Goal: Task Accomplishment & Management: Manage account settings

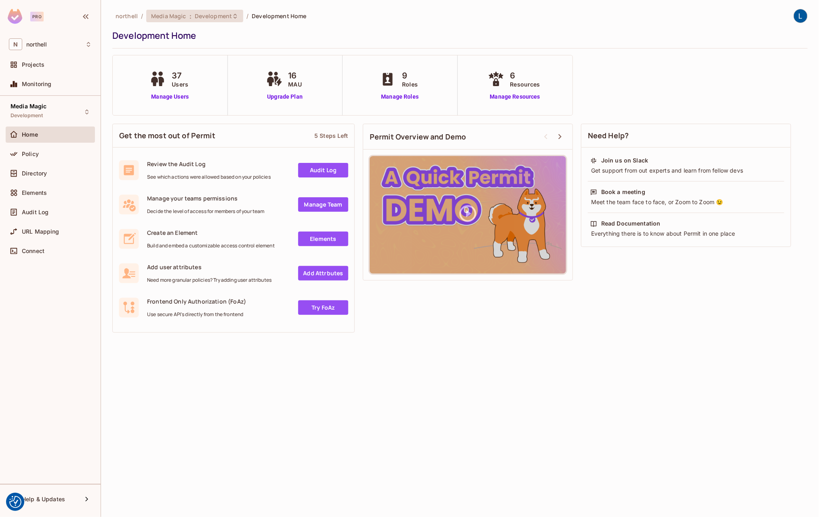
click at [206, 17] on span "Development" at bounding box center [213, 16] width 37 height 8
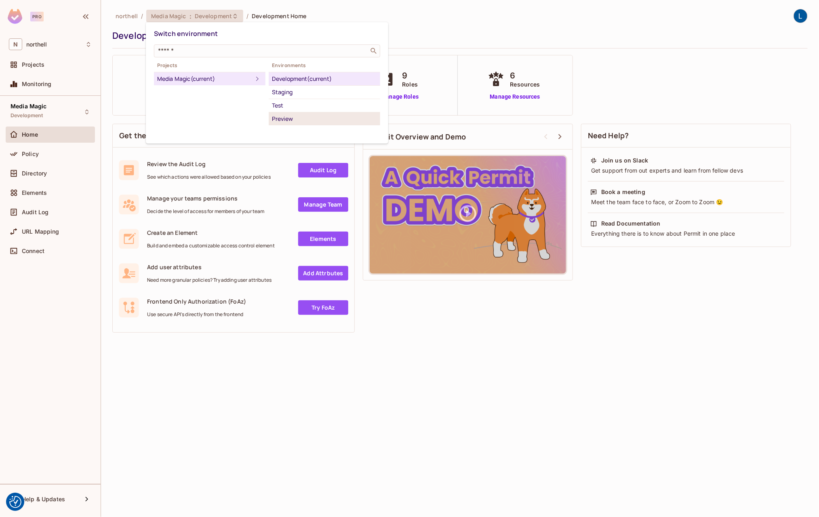
click at [288, 117] on div "Preview" at bounding box center [324, 119] width 105 height 10
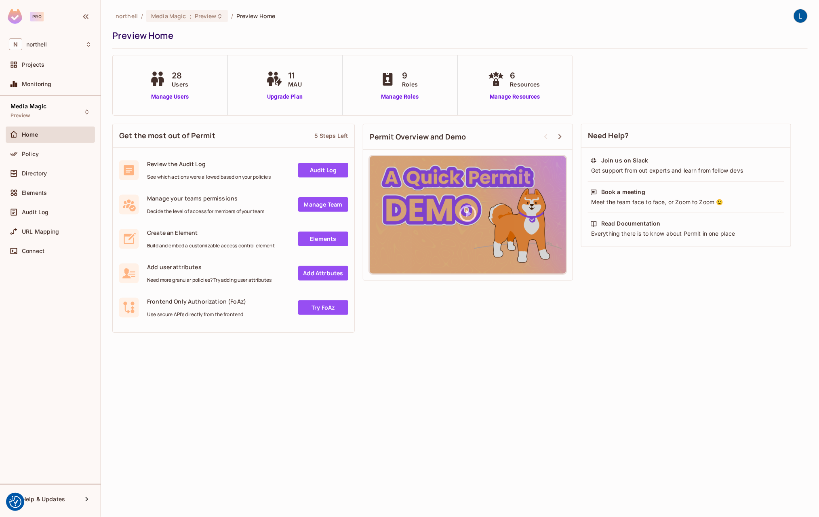
click at [172, 91] on div "28 Users Manage Users" at bounding box center [170, 86] width 45 height 32
click at [172, 99] on link "Manage Users" at bounding box center [170, 97] width 45 height 8
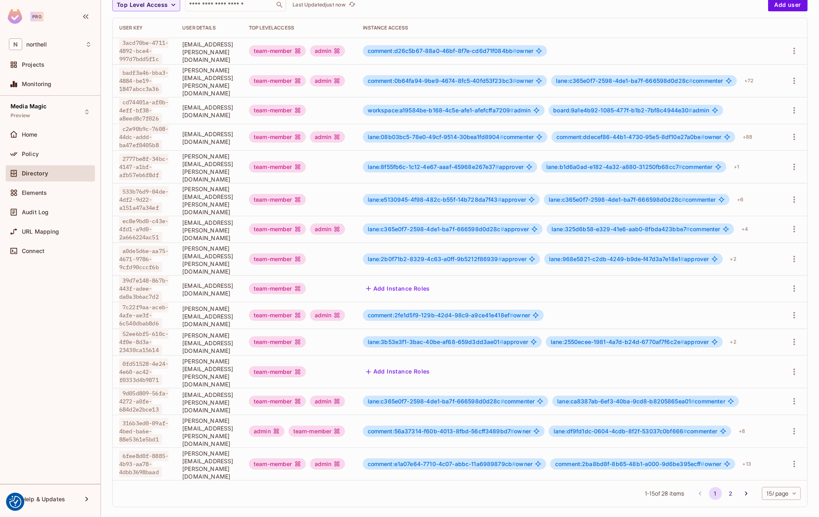
scroll to position [112, 0]
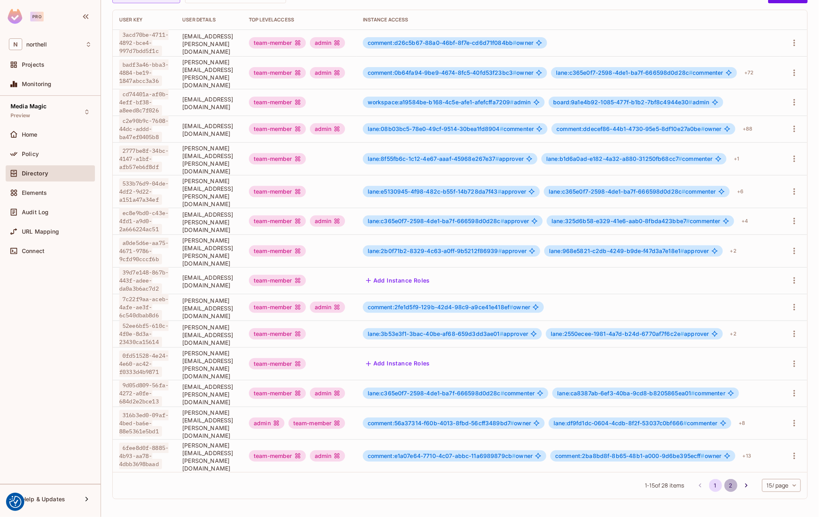
click at [732, 487] on button "2" at bounding box center [731, 485] width 13 height 13
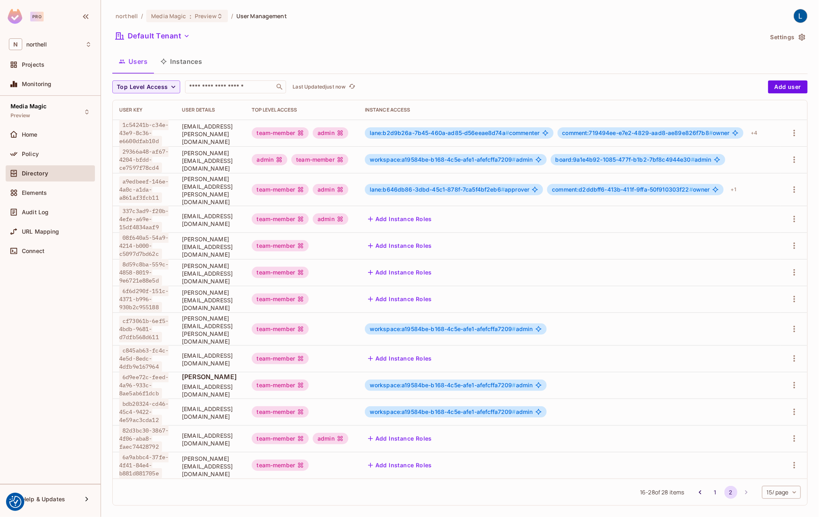
scroll to position [50, 0]
